Goal: Task Accomplishment & Management: Use online tool/utility

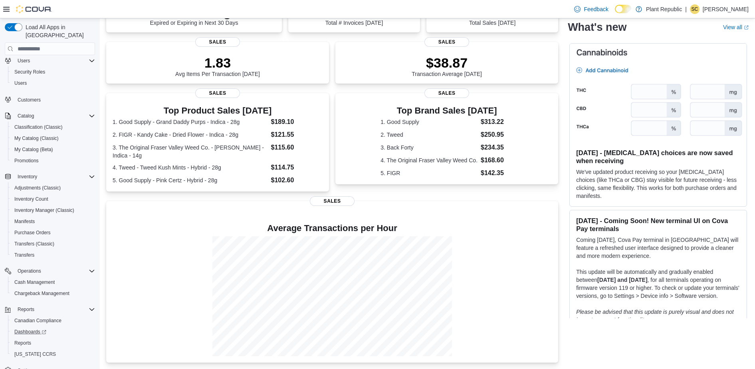
scroll to position [33, 0]
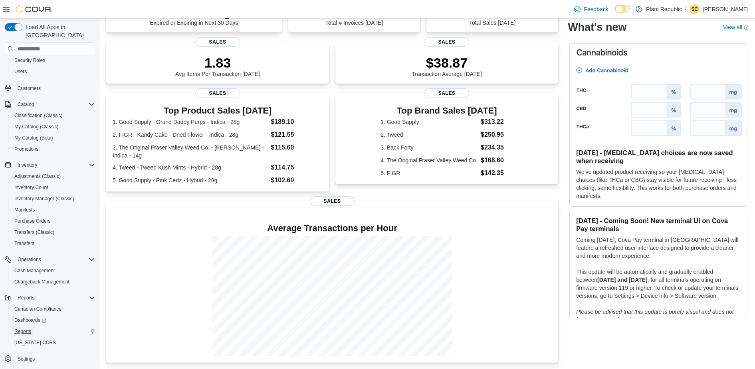
click at [24, 328] on span "Reports" at bounding box center [22, 331] width 17 height 6
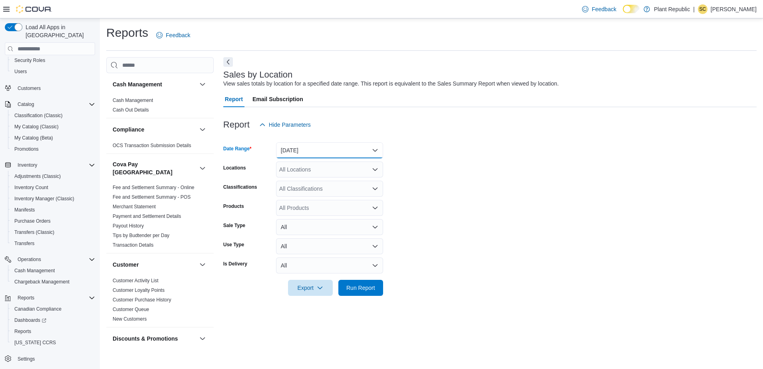
click at [303, 144] on button "[DATE]" at bounding box center [329, 150] width 107 height 16
click at [308, 175] on button "[DATE]" at bounding box center [329, 182] width 107 height 16
click at [324, 176] on div "All Locations" at bounding box center [329, 169] width 107 height 16
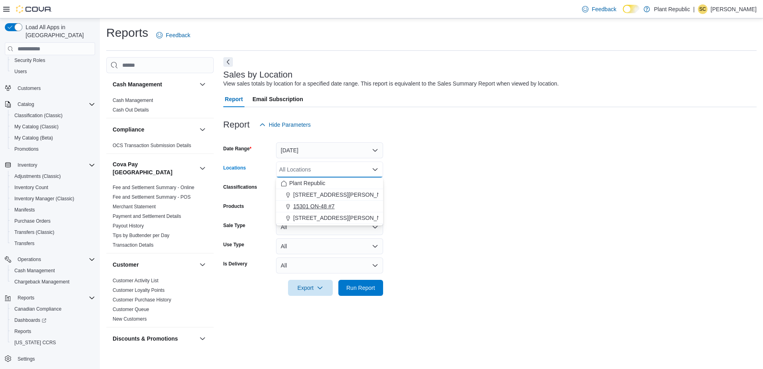
click at [311, 208] on span "15301 ON-48 #7" at bounding box center [314, 206] width 42 height 8
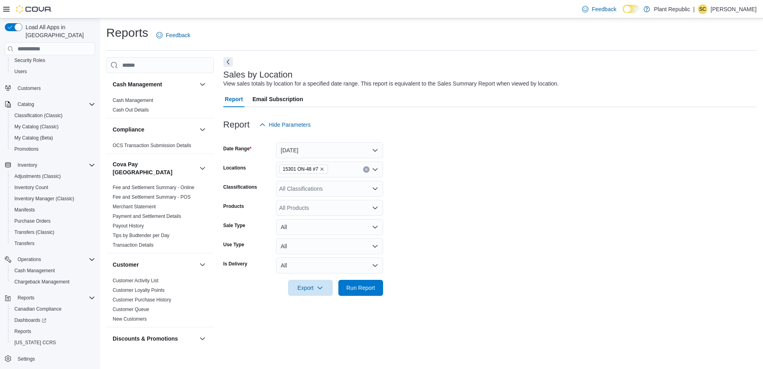
click at [490, 165] on form "Date Range [DATE] Locations 15301 ON-48 #7 Classifications All Classifications …" at bounding box center [489, 214] width 533 height 163
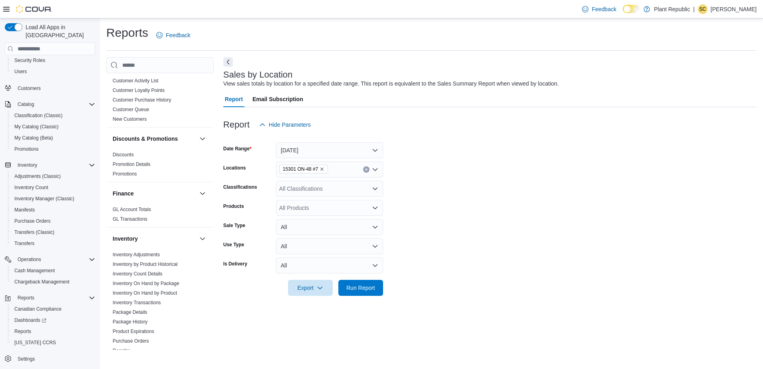
scroll to position [300, 0]
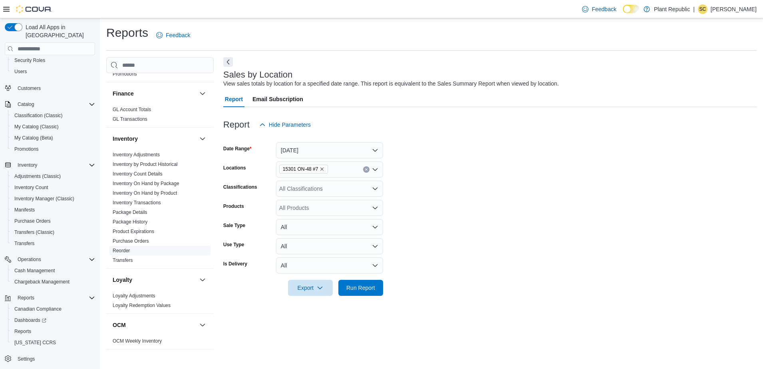
click at [122, 248] on link "Reorder" at bounding box center [121, 251] width 17 height 6
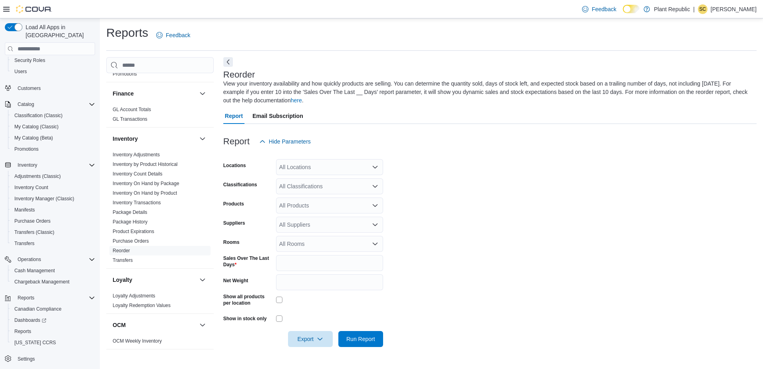
click at [308, 170] on div "All Locations" at bounding box center [329, 167] width 107 height 16
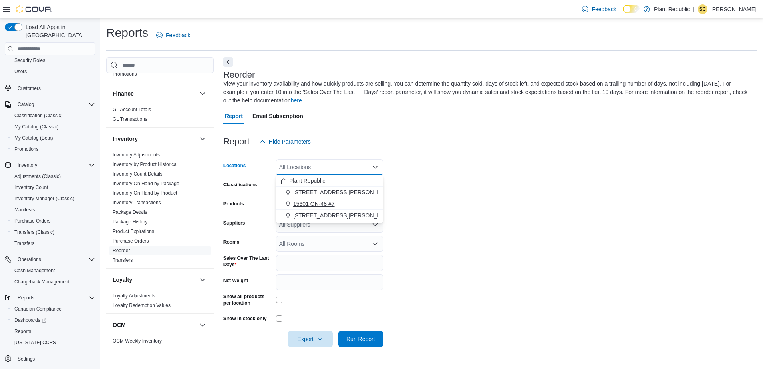
click at [318, 207] on span "15301 ON-48 #7" at bounding box center [314, 204] width 42 height 8
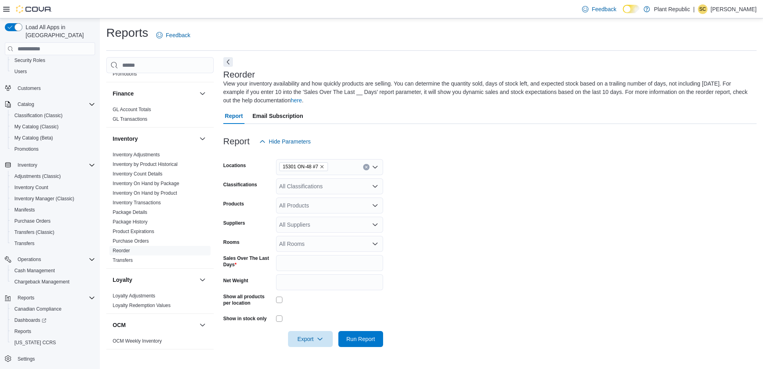
click at [452, 184] on form "Locations 15301 ON-48 #7 Classifications All Classifications Products All Produ…" at bounding box center [489, 247] width 533 height 197
click at [323, 185] on div "All Classifications" at bounding box center [329, 186] width 107 height 16
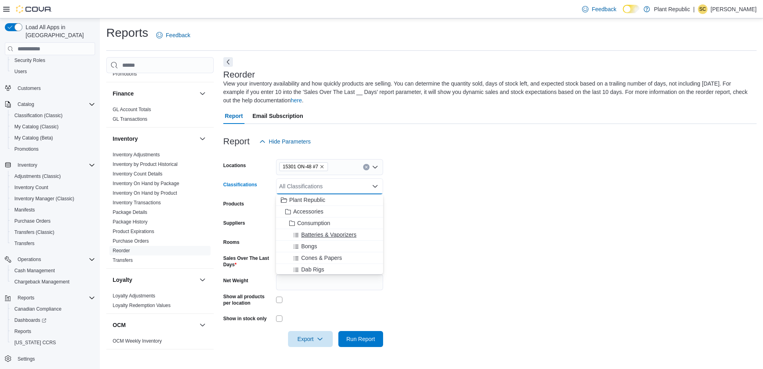
click at [317, 231] on span "Batteries & Vaporizers" at bounding box center [328, 234] width 55 height 8
click at [314, 237] on span "Bongs" at bounding box center [309, 234] width 16 height 8
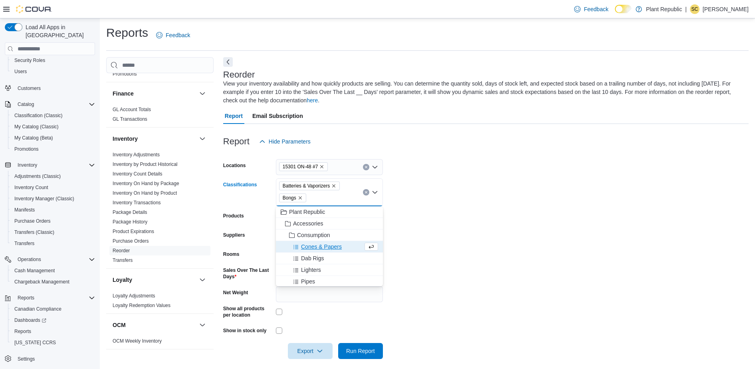
click at [318, 250] on span "Cones & Papers" at bounding box center [321, 246] width 41 height 8
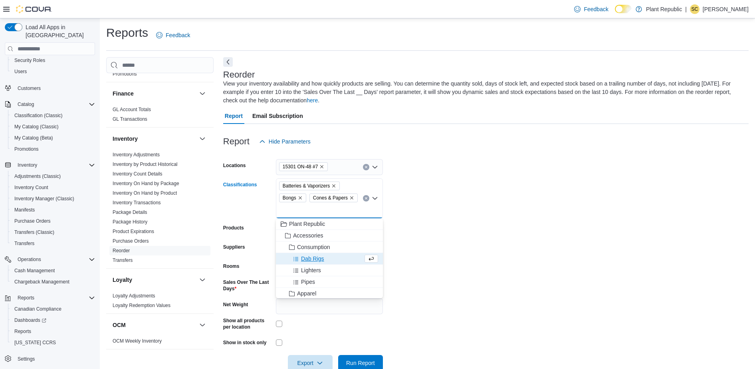
click at [318, 262] on span "Dab Rigs" at bounding box center [312, 258] width 23 height 8
click at [308, 260] on span "Lighters" at bounding box center [311, 258] width 20 height 8
click at [306, 258] on span "Pipes" at bounding box center [308, 258] width 14 height 8
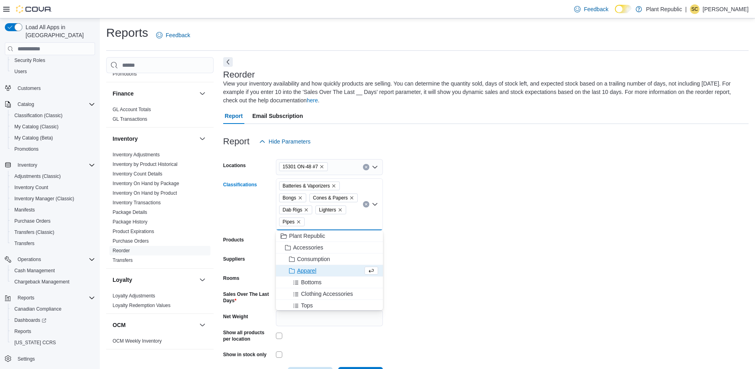
click at [316, 272] on span "Apparel" at bounding box center [306, 270] width 19 height 8
drag, startPoint x: 318, startPoint y: 270, endPoint x: 325, endPoint y: 273, distance: 7.7
click at [318, 270] on span "Bottoms" at bounding box center [311, 270] width 20 height 8
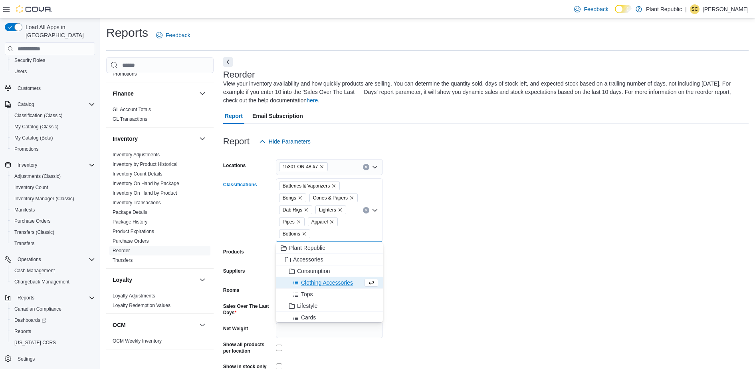
click at [325, 283] on span "Clothing Accessories" at bounding box center [327, 282] width 52 height 8
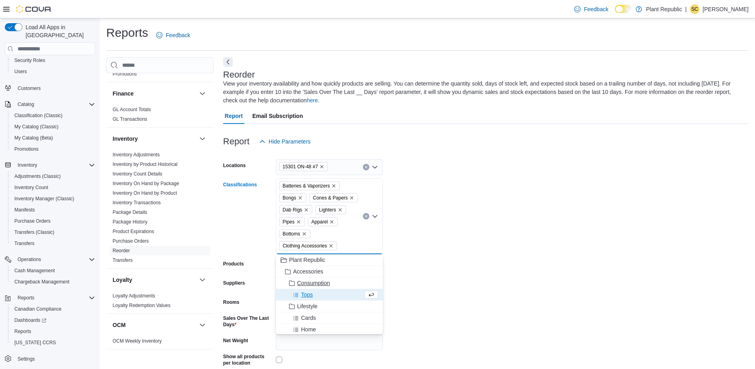
click at [313, 295] on div "Tops" at bounding box center [322, 294] width 82 height 8
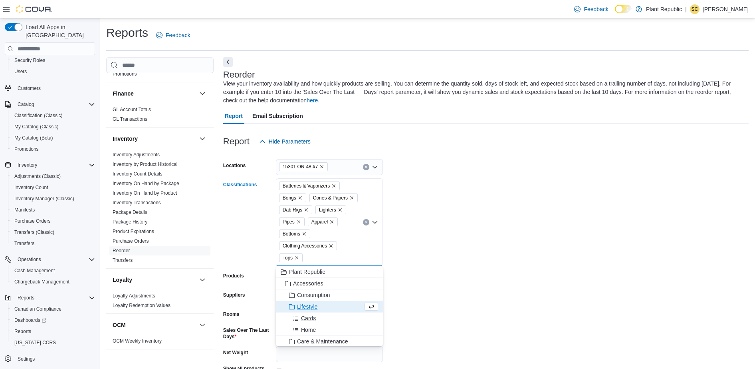
click at [309, 312] on button "Cards" at bounding box center [329, 318] width 107 height 12
drag, startPoint x: 310, startPoint y: 314, endPoint x: 323, endPoint y: 322, distance: 15.6
click at [310, 316] on span "Home" at bounding box center [308, 318] width 15 height 8
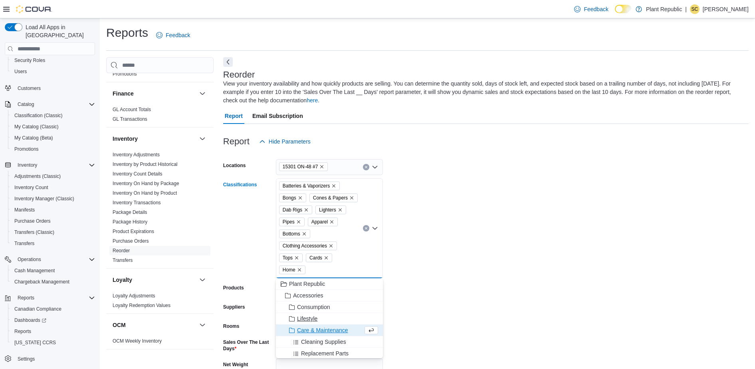
click at [314, 320] on span "Lifestyle" at bounding box center [307, 318] width 20 height 8
click at [316, 320] on span "Care & Maintenance" at bounding box center [322, 318] width 51 height 8
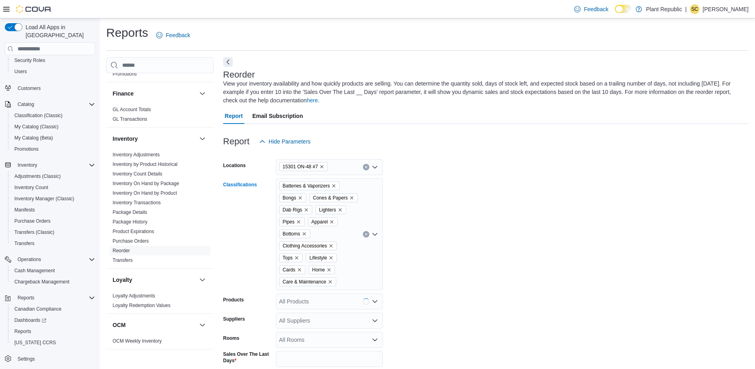
scroll to position [90, 0]
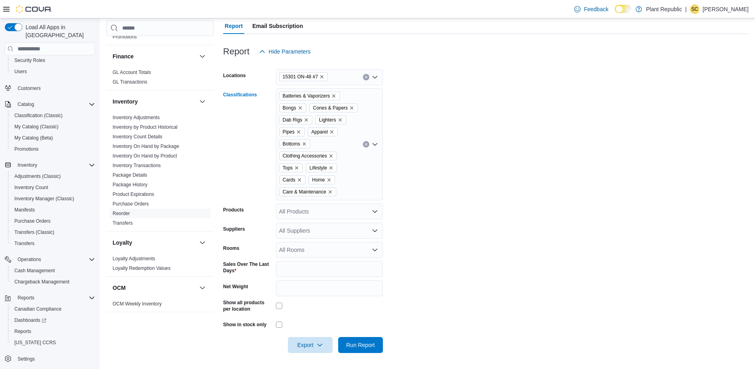
click at [349, 178] on div "Batteries & Vaporizers Bongs Cones & Papers Dab Rigs Lighters Pipes Apparel Bot…" at bounding box center [329, 144] width 107 height 112
click at [321, 238] on span "Cleaning Supplies" at bounding box center [323, 240] width 45 height 8
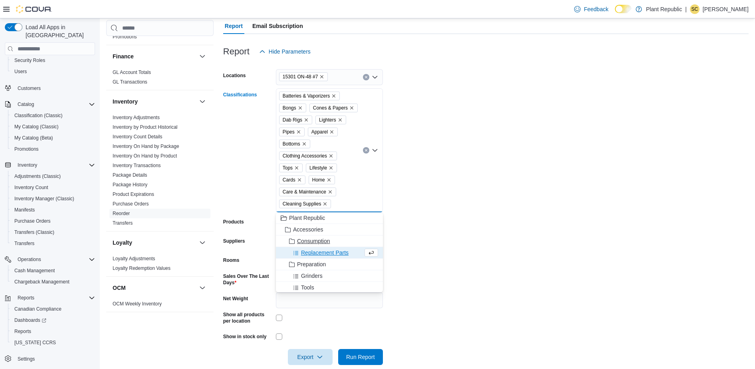
click at [326, 251] on span "Replacement Parts" at bounding box center [325, 252] width 48 height 8
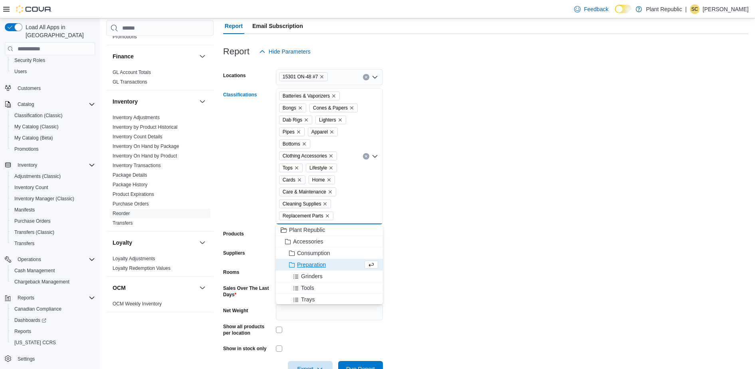
click at [321, 266] on span "Preparation" at bounding box center [311, 264] width 29 height 8
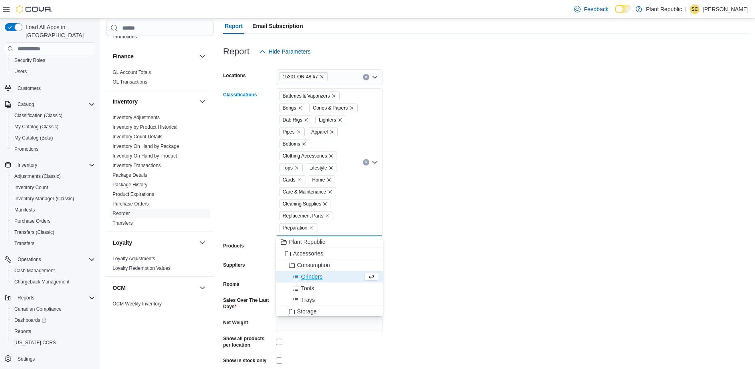
click at [321, 277] on span "Grinders" at bounding box center [312, 276] width 22 height 8
click at [305, 280] on span "Tools" at bounding box center [307, 276] width 13 height 8
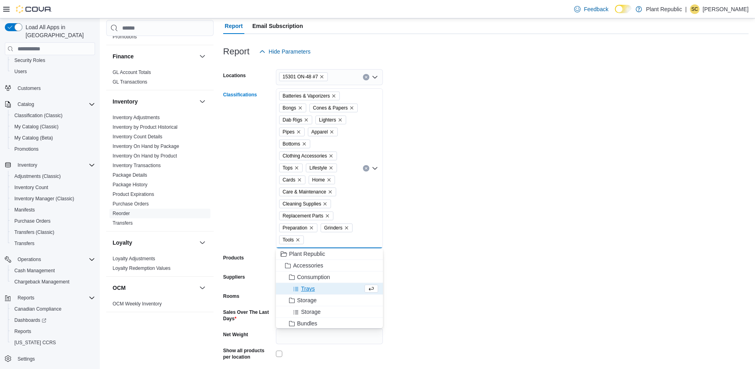
click at [310, 288] on span "Trays" at bounding box center [308, 288] width 14 height 8
click at [314, 293] on button "Storage" at bounding box center [329, 289] width 107 height 12
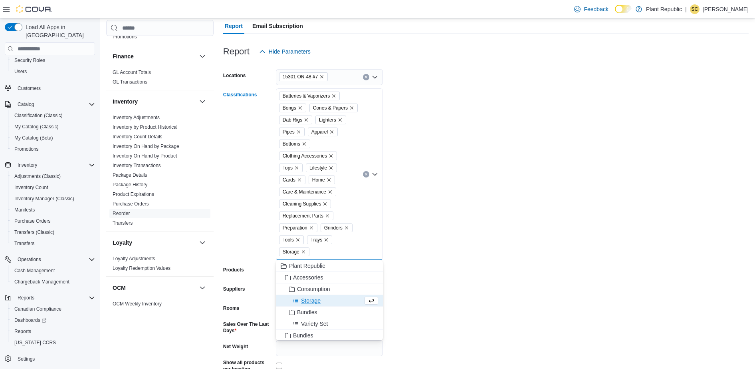
click at [314, 300] on span "Storage" at bounding box center [311, 300] width 20 height 8
click at [315, 303] on span "Bundles" at bounding box center [307, 300] width 20 height 8
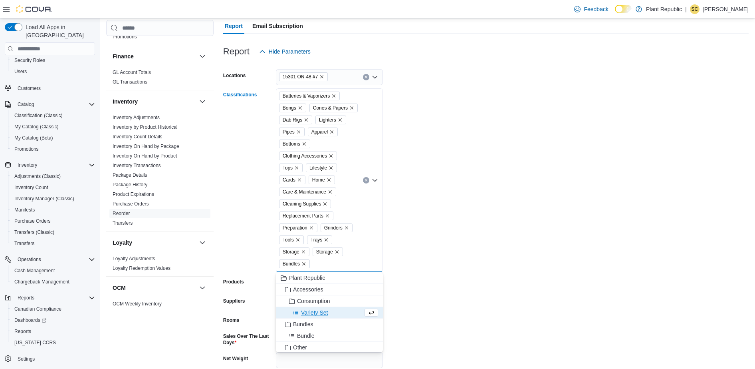
click at [316, 311] on span "Variety Set" at bounding box center [314, 312] width 27 height 8
click at [308, 318] on button "Bundle" at bounding box center [329, 324] width 107 height 12
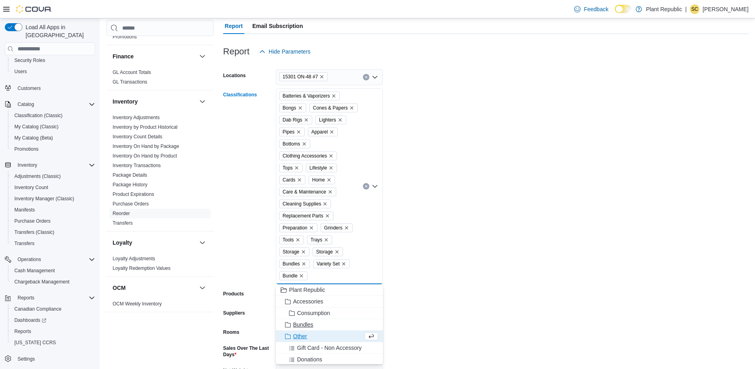
click at [309, 325] on span "Bundles" at bounding box center [303, 324] width 20 height 8
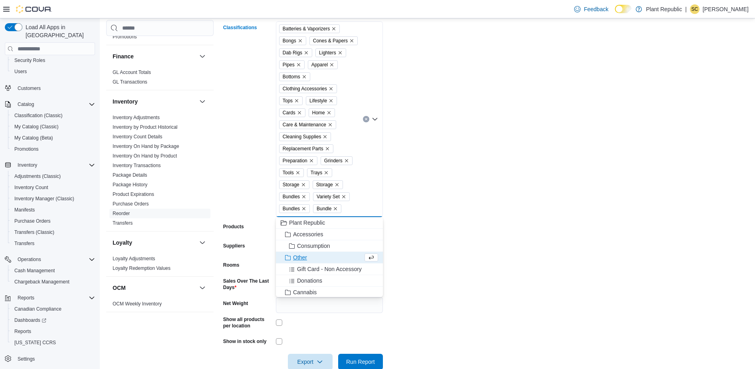
scroll to position [174, 0]
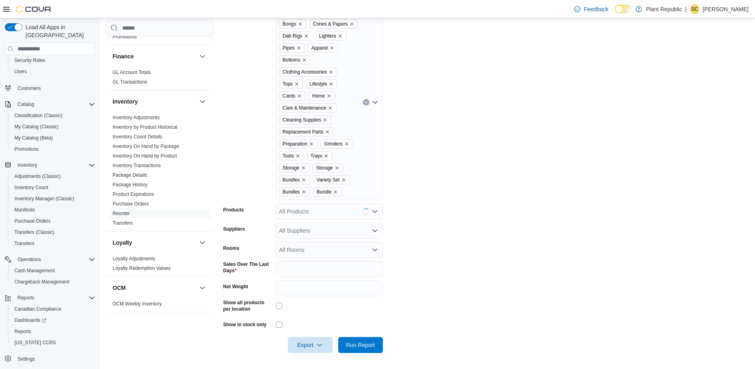
click at [365, 177] on div "Batteries & Vaporizers Bongs Cones & Papers Dab Rigs Lighters Pipes Apparel Bot…" at bounding box center [329, 102] width 107 height 196
click at [313, 249] on span "Gift Card - Non Accessory" at bounding box center [329, 252] width 65 height 8
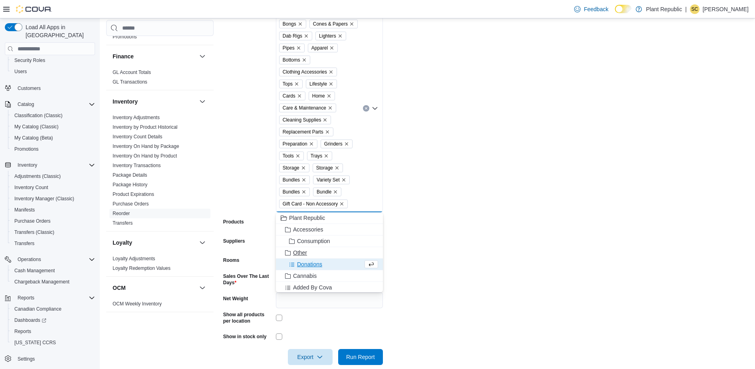
click at [299, 254] on span "Other" at bounding box center [300, 252] width 14 height 8
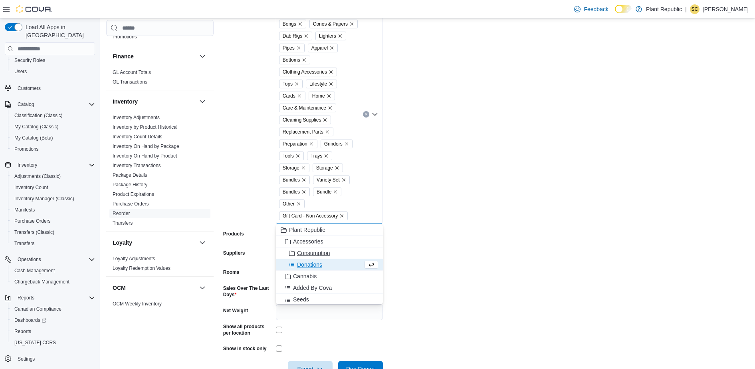
click at [310, 255] on span "Consumption" at bounding box center [313, 253] width 33 height 8
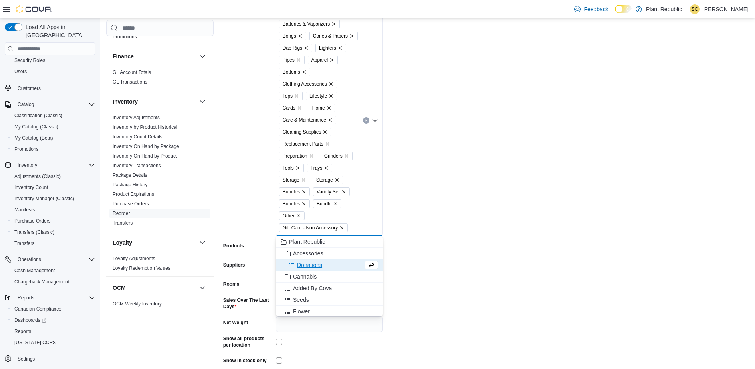
click at [305, 255] on span "Accessories" at bounding box center [308, 253] width 30 height 8
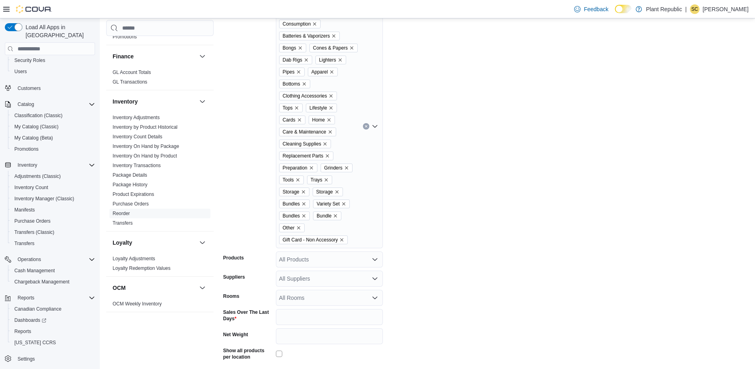
click at [419, 239] on form "Locations 15301 ON-48 #7 Classifications Accessories Consumption Batteries & Va…" at bounding box center [486, 188] width 526 height 425
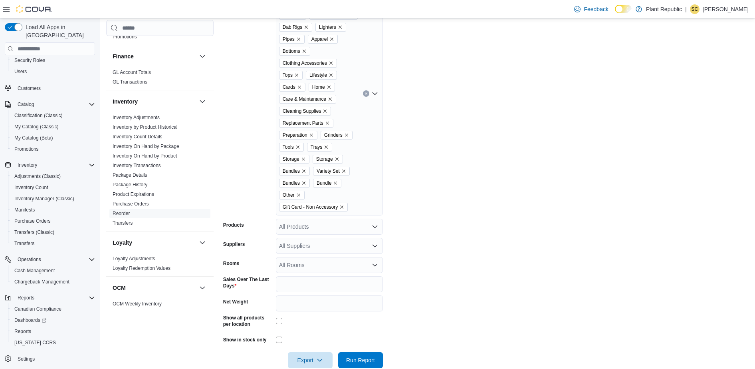
scroll to position [222, 0]
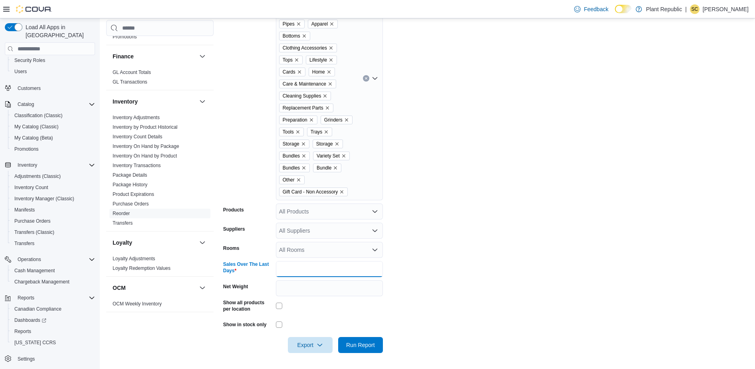
click at [310, 264] on input "*" at bounding box center [329, 269] width 107 height 16
type input "**"
click at [462, 210] on form "Locations 15301 ON-48 #7 Classifications Accessories Consumption Batteries & Va…" at bounding box center [486, 140] width 526 height 425
click at [299, 346] on span "Export" at bounding box center [310, 344] width 35 height 16
click at [308, 298] on span "Export to Excel" at bounding box center [312, 297] width 36 height 6
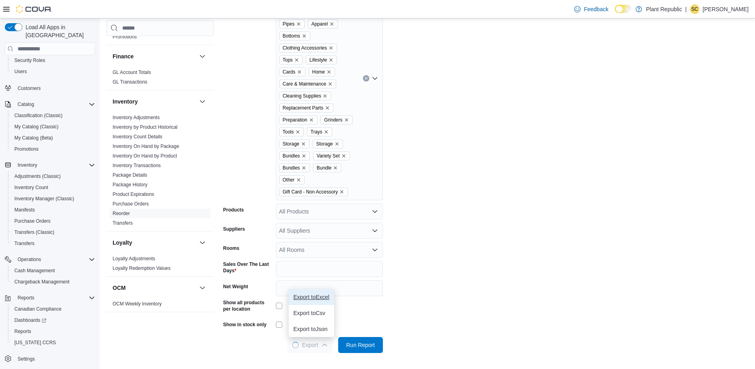
click at [313, 294] on span "Export to Excel" at bounding box center [312, 297] width 36 height 6
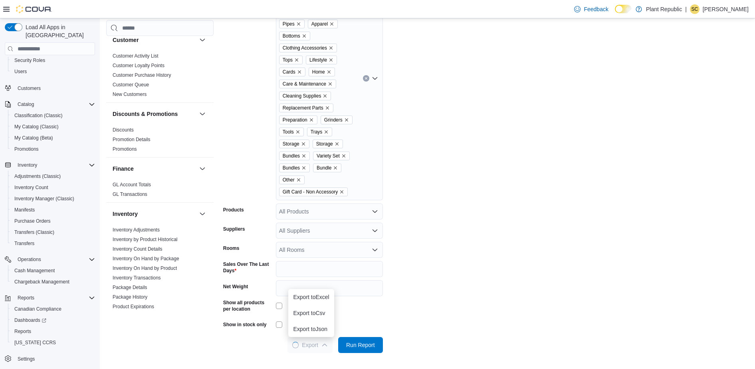
click at [619, 142] on form "Locations 15301 ON-48 #7 Classifications Accessories Consumption Batteries & Va…" at bounding box center [486, 140] width 526 height 425
click at [290, 265] on input "**" at bounding box center [329, 269] width 107 height 16
click at [524, 265] on form "Locations 15301 ON-48 #7 Classifications Accessories Consumption Batteries & Va…" at bounding box center [486, 140] width 526 height 425
click at [303, 262] on input "**" at bounding box center [329, 269] width 107 height 16
click at [527, 83] on form "Locations 15301 ON-48 #7 Classifications Accessories Consumption Batteries & Va…" at bounding box center [486, 140] width 526 height 425
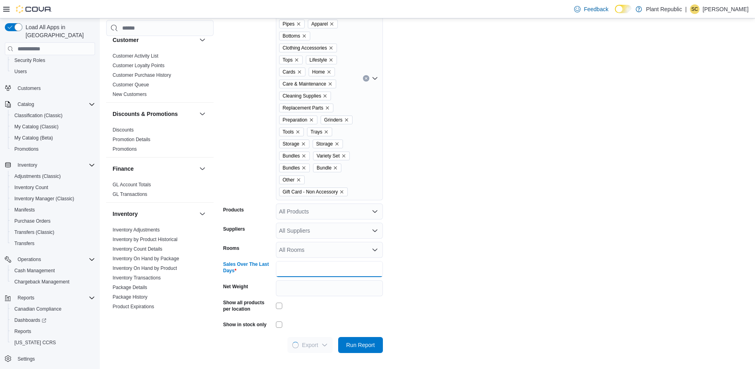
click at [312, 273] on input "**" at bounding box center [329, 269] width 107 height 16
click at [513, 218] on form "Locations 15301 ON-48 #7 Classifications Accessories Consumption Batteries & Va…" at bounding box center [486, 140] width 526 height 425
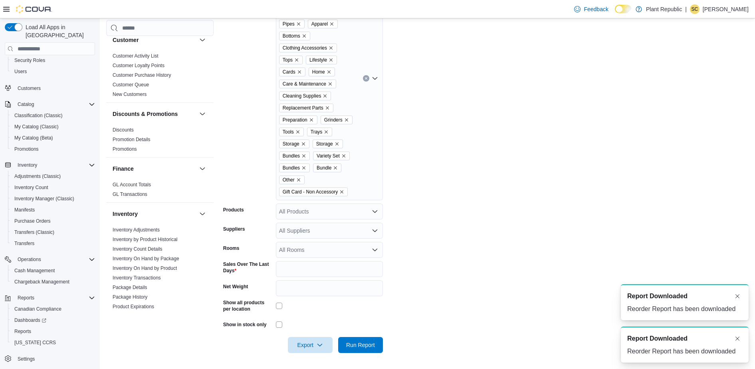
scroll to position [0, 0]
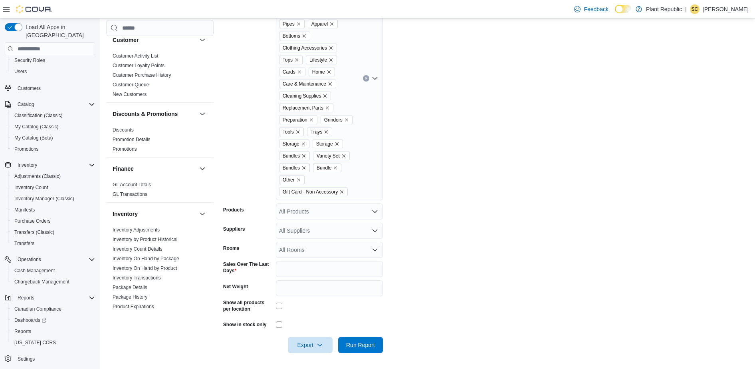
click at [548, 286] on form "Locations 15301 ON-48 #7 Classifications Accessories Consumption Batteries & Va…" at bounding box center [486, 140] width 526 height 425
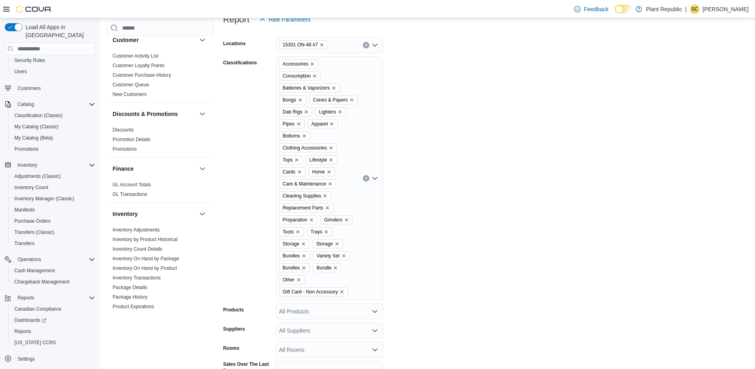
scroll to position [222, 0]
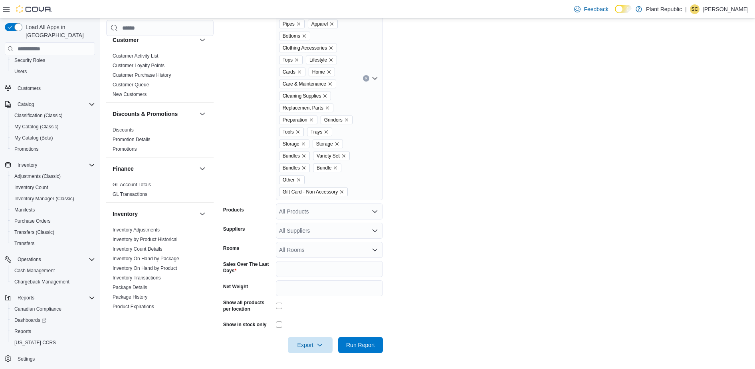
drag, startPoint x: 475, startPoint y: 52, endPoint x: 441, endPoint y: 40, distance: 35.5
click at [475, 52] on form "Locations 15301 ON-48 #7 Classifications Accessories Consumption Batteries & Va…" at bounding box center [486, 140] width 526 height 425
